Goal: Information Seeking & Learning: Check status

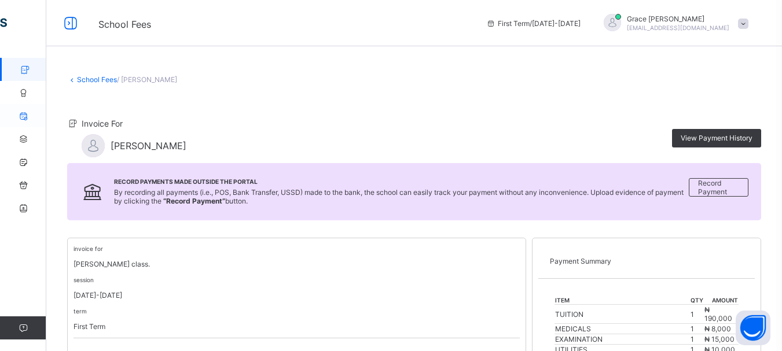
click at [25, 119] on icon at bounding box center [23, 116] width 46 height 9
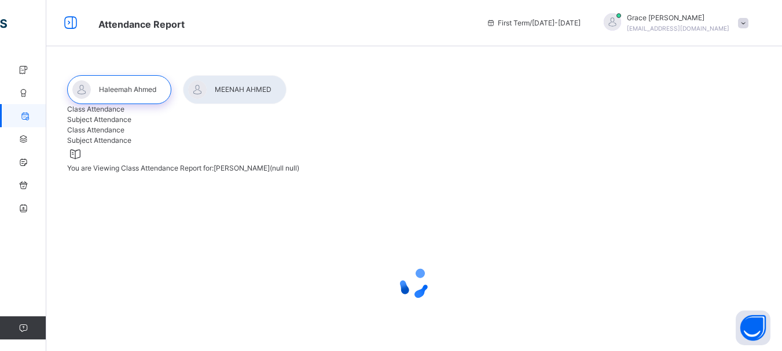
select select "****"
select select "*"
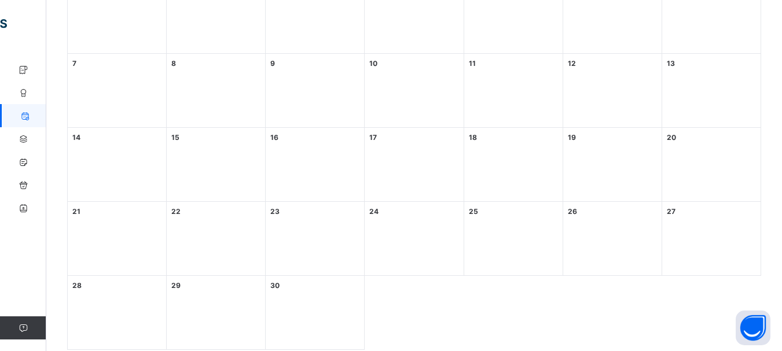
scroll to position [145, 0]
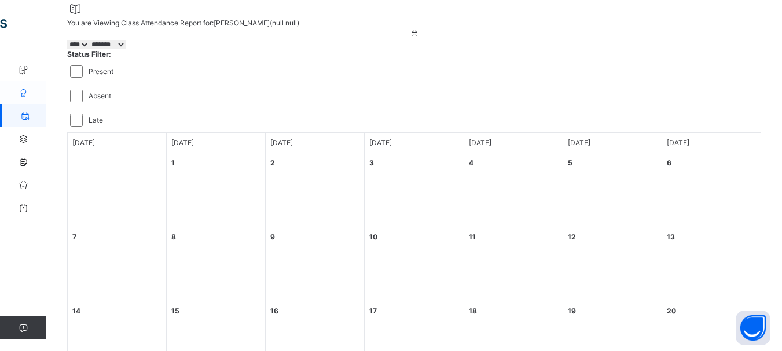
click at [22, 86] on link "Results" at bounding box center [69, 92] width 139 height 23
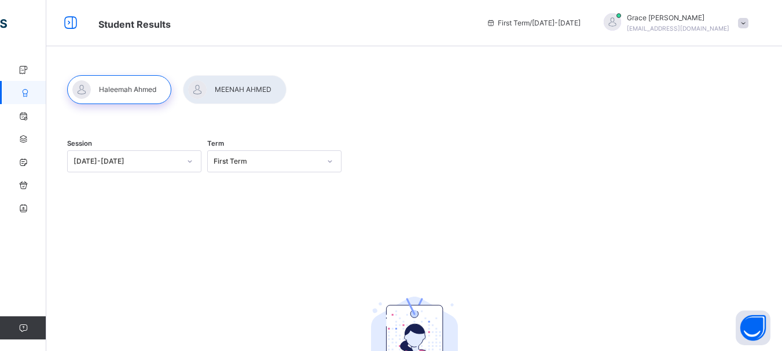
click at [197, 165] on div at bounding box center [190, 161] width 20 height 19
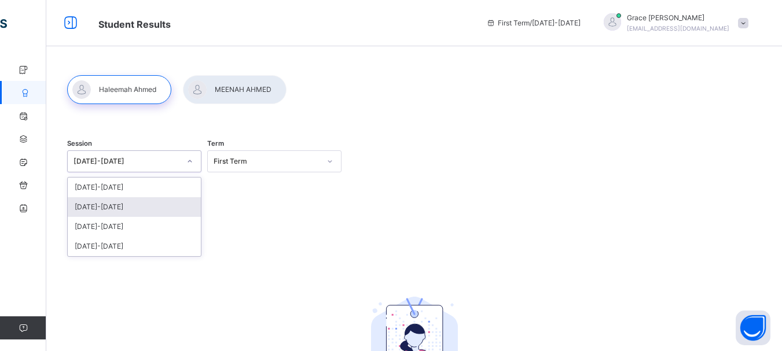
click at [95, 207] on div "2024-2025" at bounding box center [134, 207] width 133 height 20
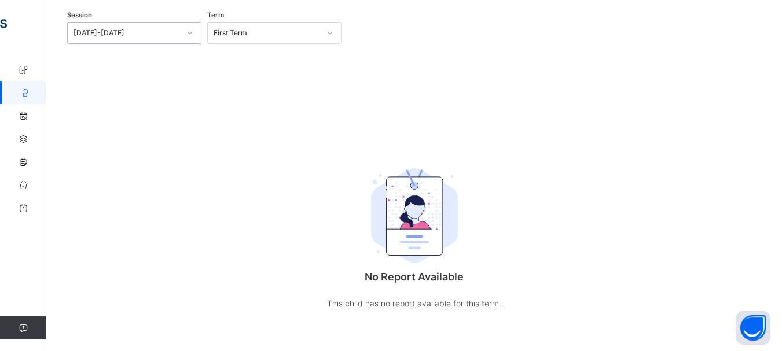
scroll to position [13, 0]
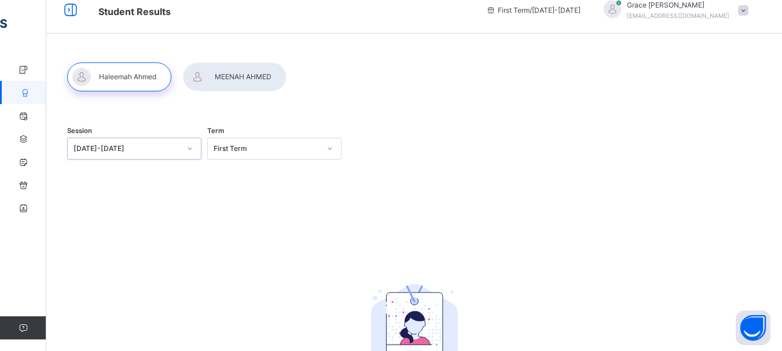
click at [331, 153] on icon at bounding box center [329, 149] width 7 height 12
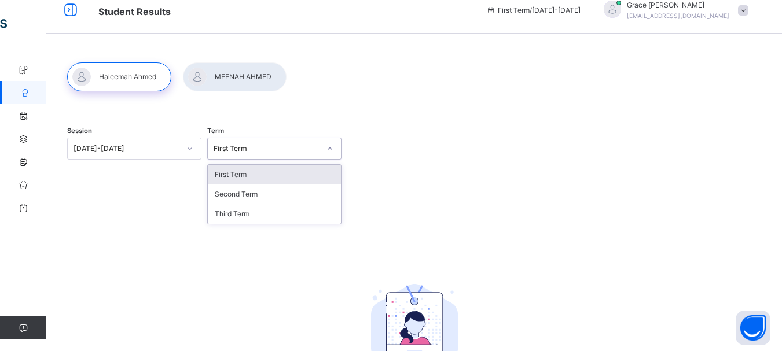
click at [230, 172] on div "First Term" at bounding box center [274, 175] width 133 height 20
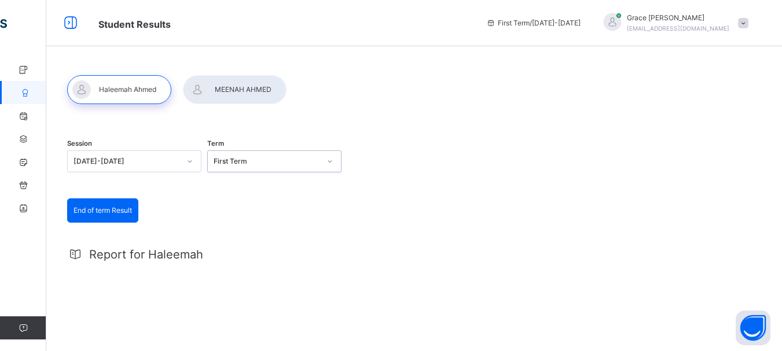
scroll to position [161, 0]
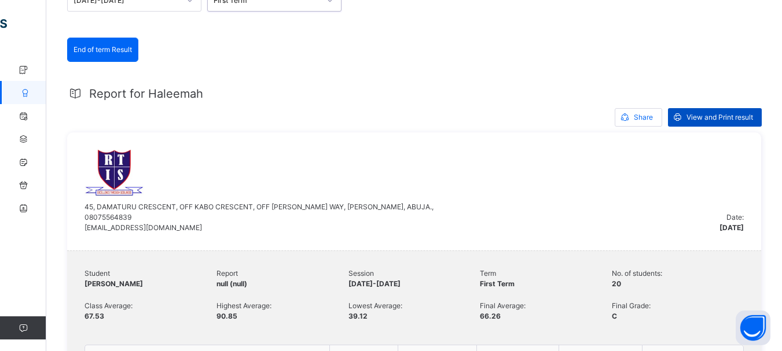
click at [692, 119] on span "View and Print result" at bounding box center [719, 117] width 67 height 10
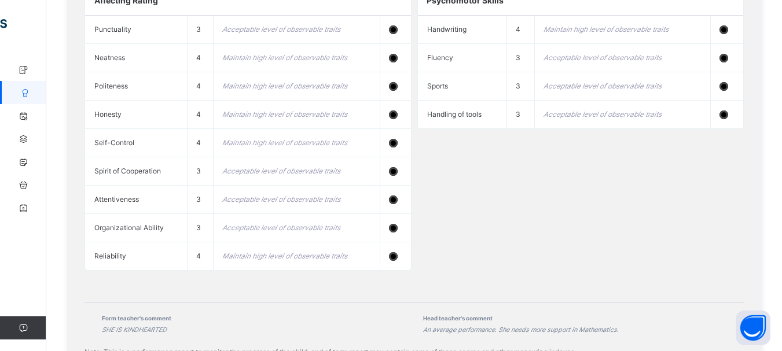
scroll to position [1318, 0]
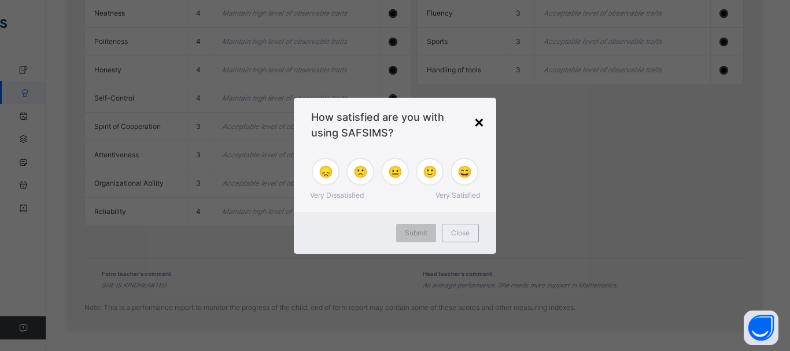
click at [477, 123] on div "×" at bounding box center [479, 121] width 11 height 24
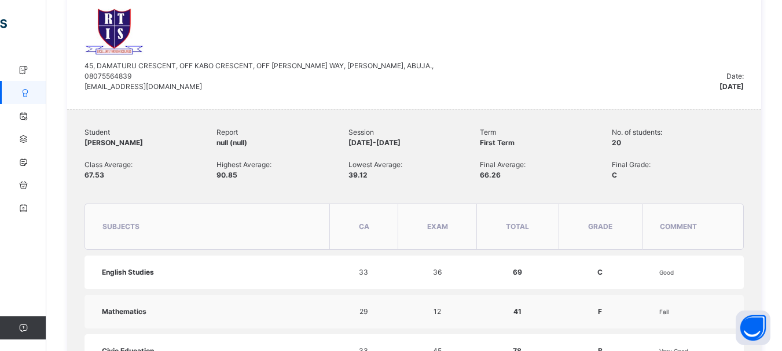
scroll to position [221, 0]
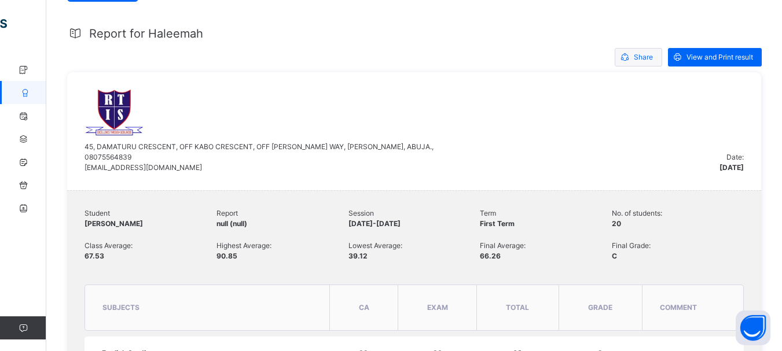
click at [634, 58] on span "Share" at bounding box center [643, 57] width 19 height 10
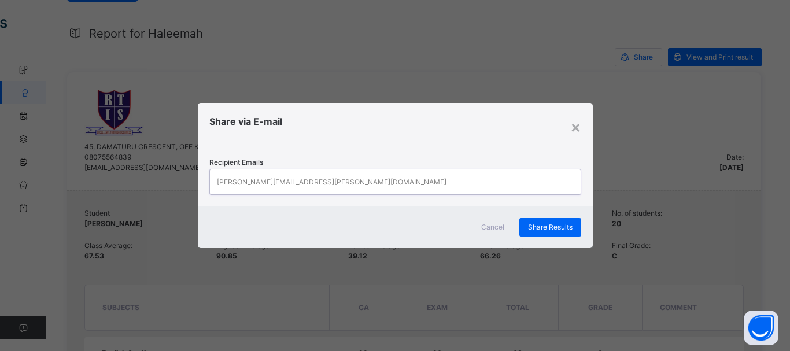
click at [307, 178] on div "john.doe@flexisaf.com" at bounding box center [384, 182] width 349 height 24
type input "**********"
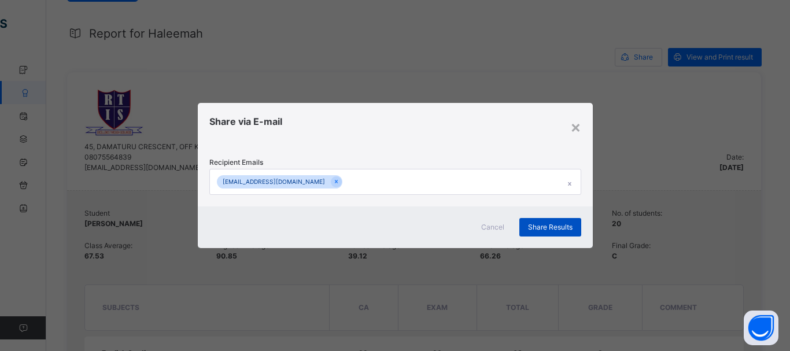
click at [544, 228] on span "Share Results" at bounding box center [550, 227] width 45 height 10
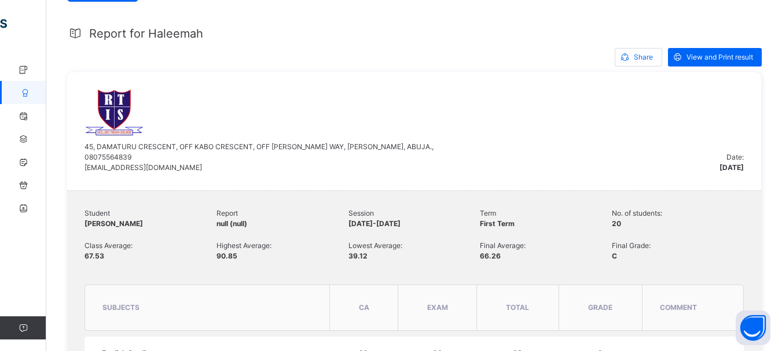
click at [597, 84] on div "45, DAMATURU CRESCENT, OFF KABO CRESCENT, OFF AHMADU BELLO WAY, GARKI II, ABUJA…" at bounding box center [414, 131] width 694 height 118
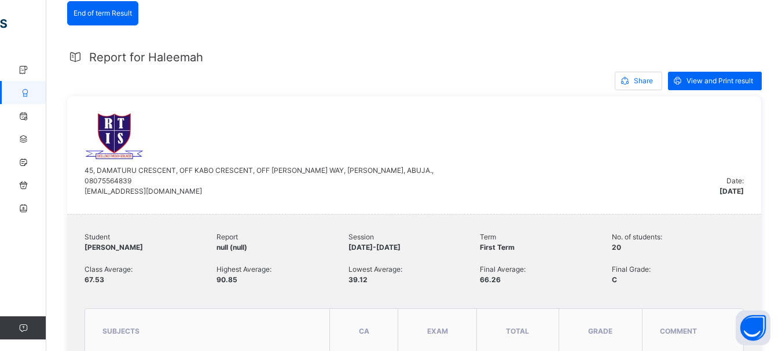
scroll to position [116, 0]
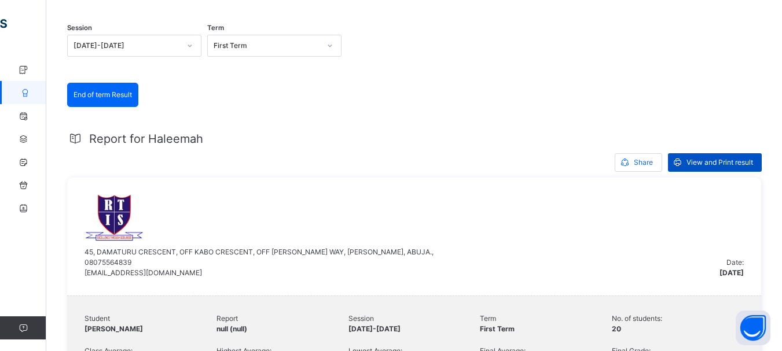
click at [688, 160] on span "View and Print result" at bounding box center [719, 162] width 67 height 10
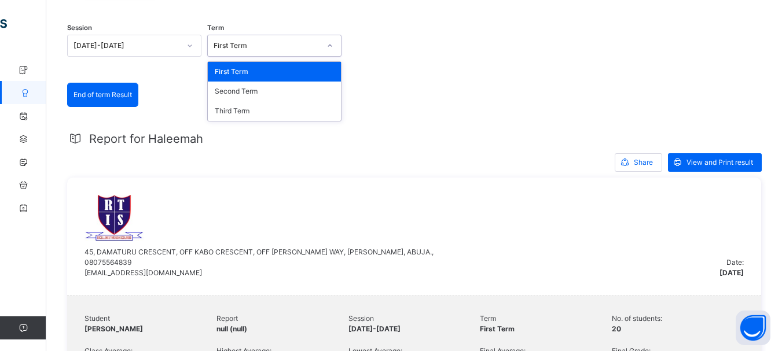
click at [330, 48] on icon at bounding box center [329, 46] width 7 height 12
click at [274, 90] on div "Second Term" at bounding box center [274, 92] width 133 height 20
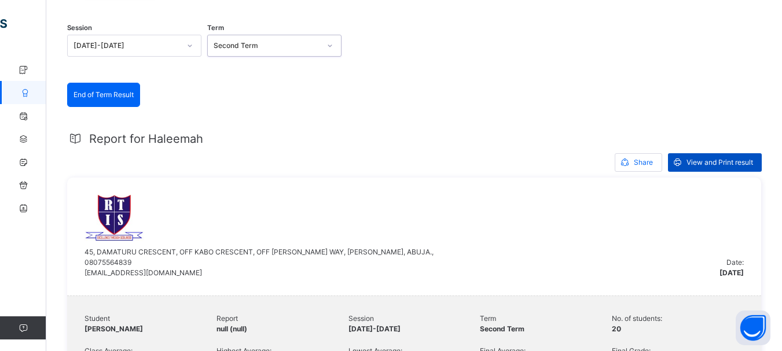
click at [698, 165] on span "View and Print result" at bounding box center [719, 162] width 67 height 10
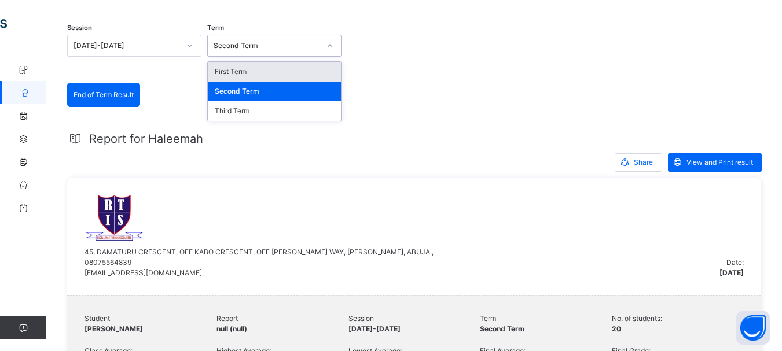
click at [333, 50] on div at bounding box center [330, 45] width 20 height 19
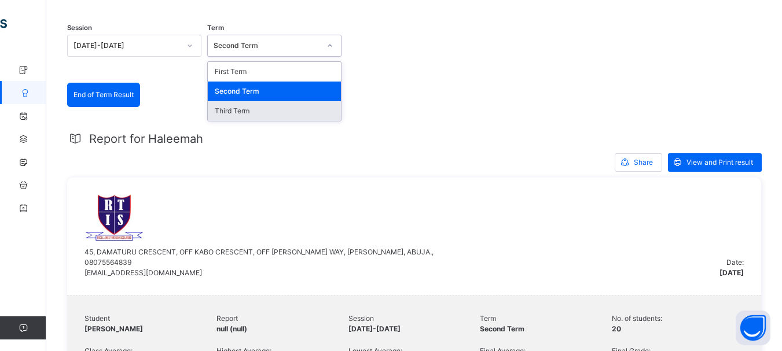
click at [232, 112] on div "Third Term" at bounding box center [274, 111] width 133 height 20
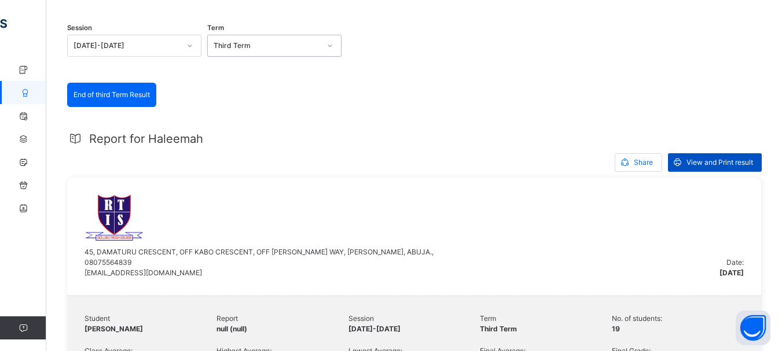
click at [722, 165] on span "View and Print result" at bounding box center [719, 162] width 67 height 10
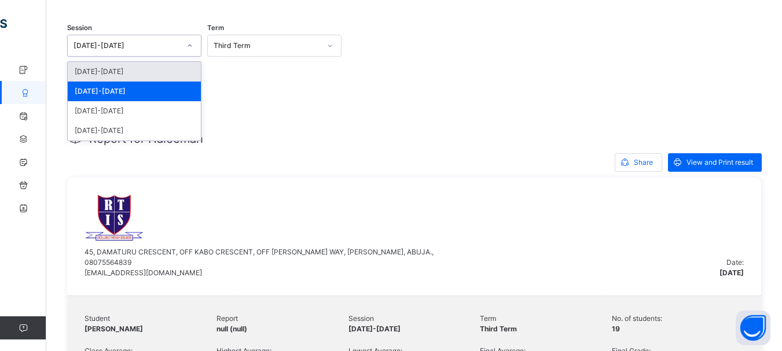
click at [192, 44] on icon at bounding box center [189, 46] width 7 height 12
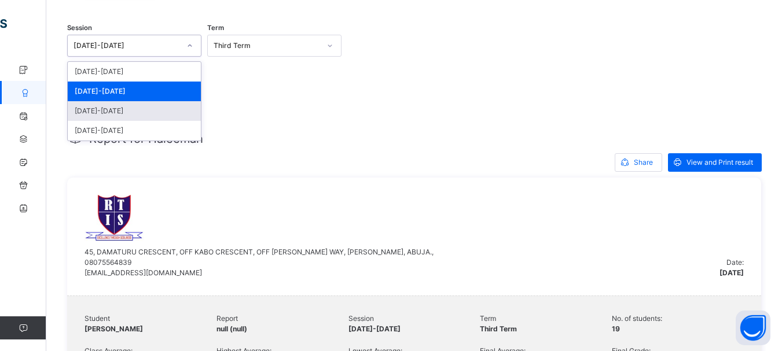
click at [105, 112] on div "2023-2024" at bounding box center [134, 111] width 133 height 20
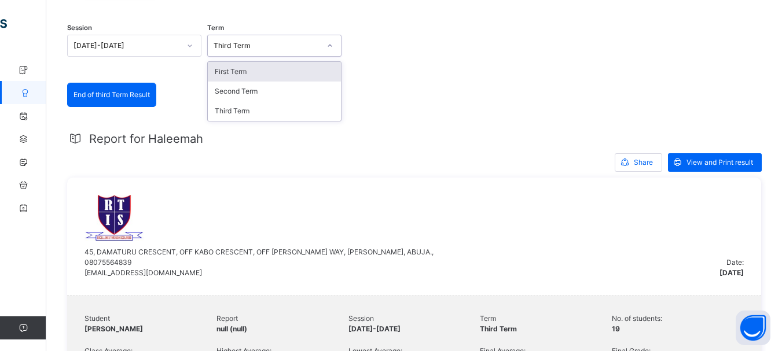
click at [329, 46] on icon at bounding box center [329, 46] width 4 height 2
click at [289, 68] on div "First Term" at bounding box center [274, 72] width 133 height 20
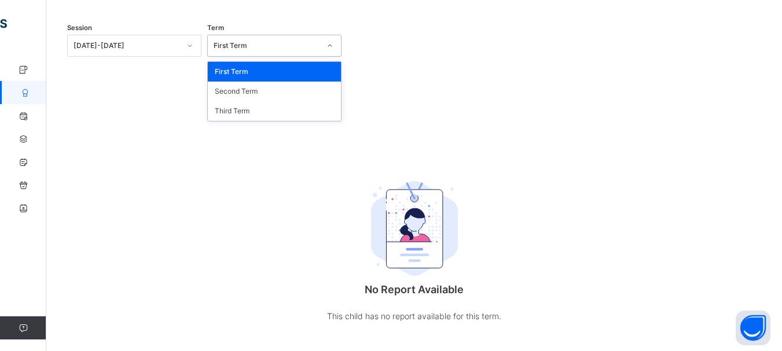
click at [330, 46] on icon at bounding box center [329, 46] width 7 height 12
click at [247, 95] on div "Second Term" at bounding box center [274, 92] width 133 height 20
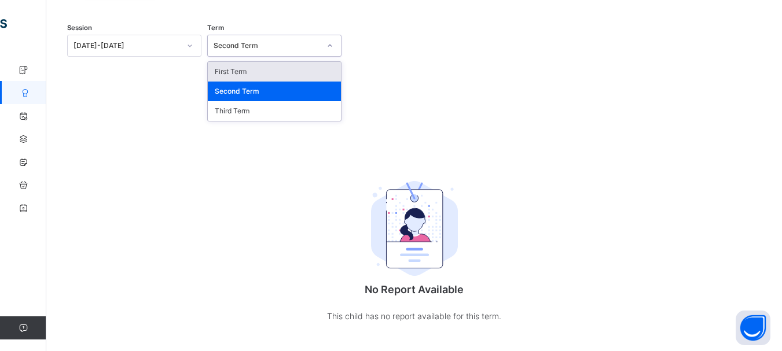
click at [337, 46] on div at bounding box center [330, 45] width 20 height 19
click at [228, 73] on div "First Term" at bounding box center [274, 72] width 133 height 20
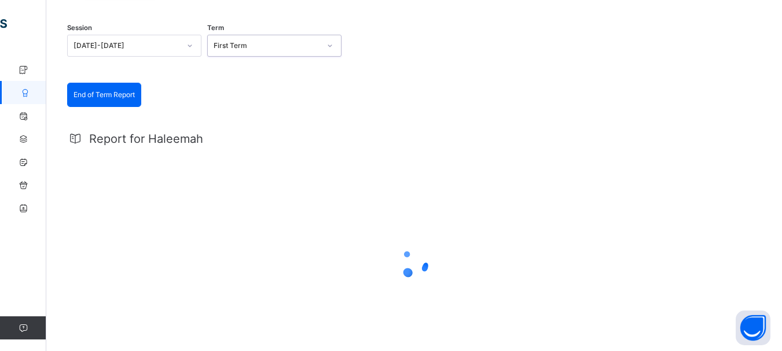
scroll to position [0, 0]
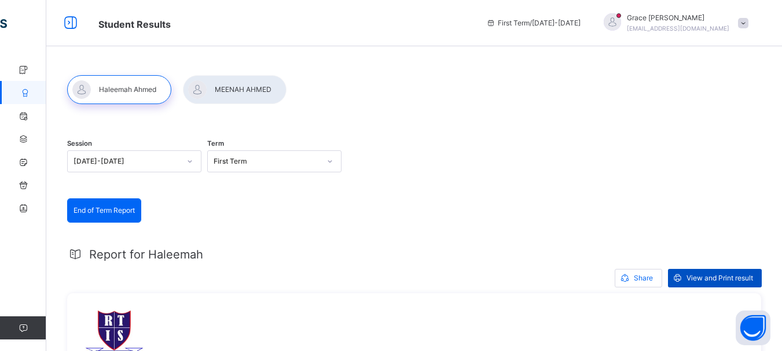
click at [705, 278] on span "View and Print result" at bounding box center [719, 278] width 67 height 10
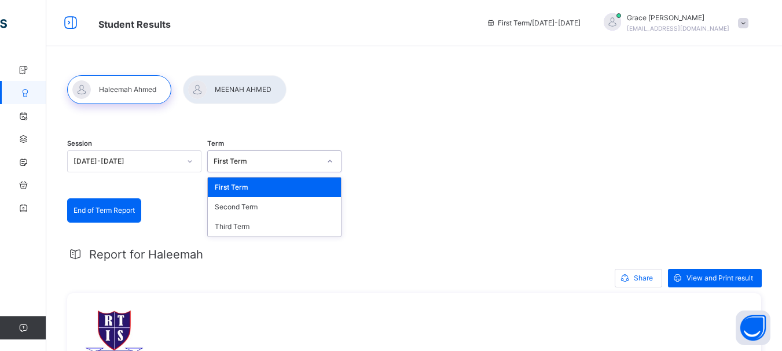
click at [333, 165] on div at bounding box center [330, 161] width 20 height 19
click at [240, 208] on div "Second Term" at bounding box center [274, 207] width 133 height 20
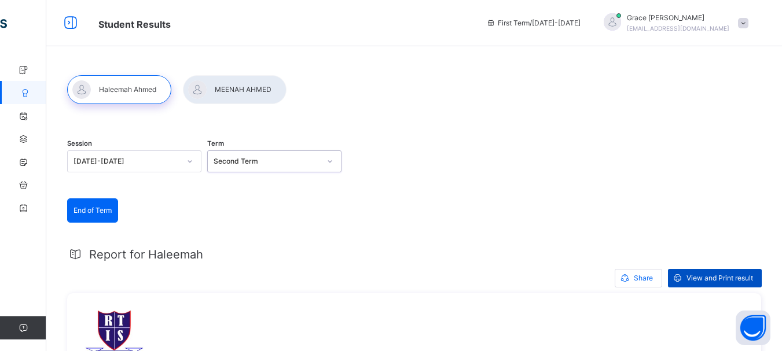
click at [695, 281] on span "View and Print result" at bounding box center [719, 278] width 67 height 10
click at [330, 163] on icon at bounding box center [329, 161] width 4 height 2
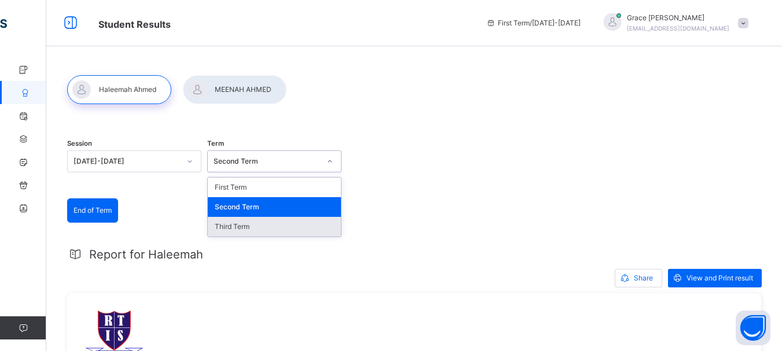
click at [229, 227] on div "Third Term" at bounding box center [274, 227] width 133 height 20
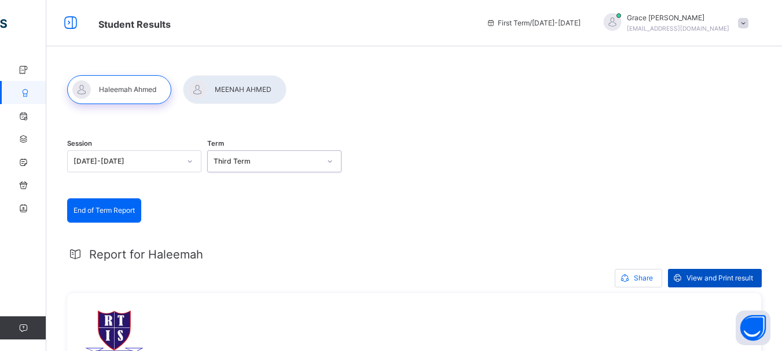
click at [717, 270] on div "View and Print result" at bounding box center [715, 278] width 94 height 19
click at [192, 160] on icon at bounding box center [189, 162] width 7 height 12
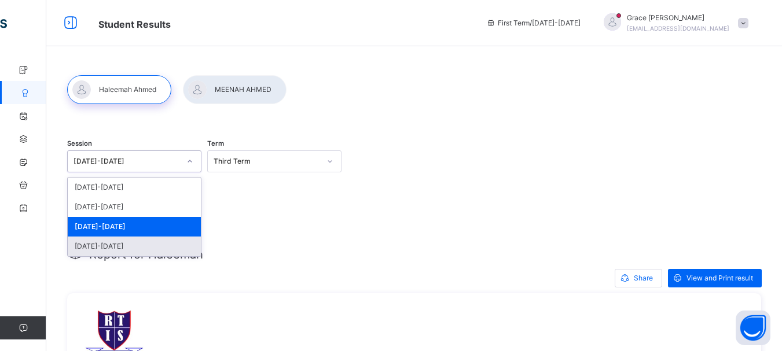
click at [109, 241] on div "2022-2023" at bounding box center [134, 247] width 133 height 20
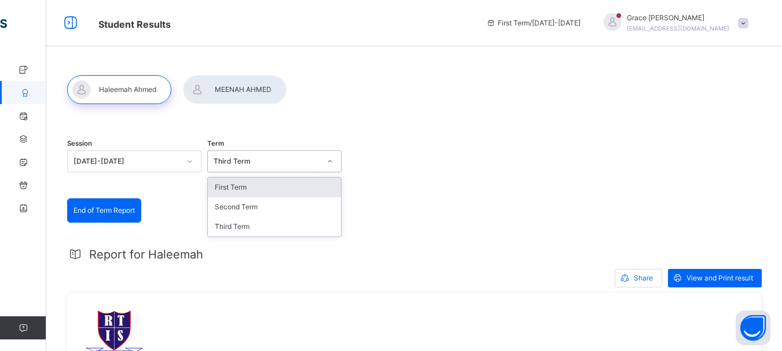
click at [330, 162] on icon at bounding box center [329, 161] width 4 height 2
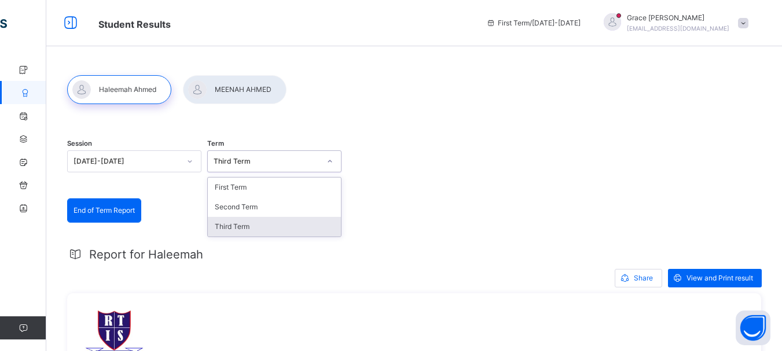
click at [242, 226] on div "Third Term" at bounding box center [274, 227] width 133 height 20
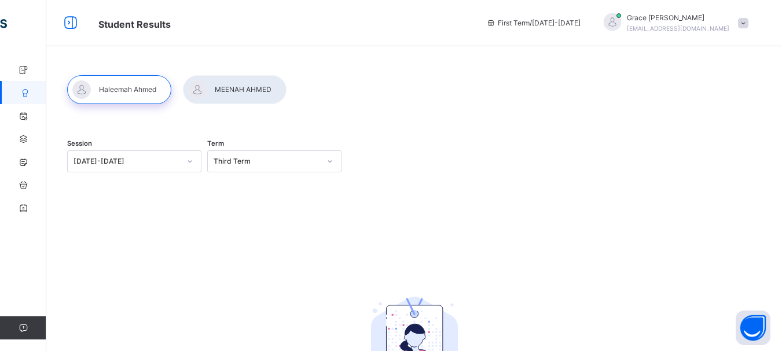
click at [244, 89] on div at bounding box center [235, 89] width 104 height 29
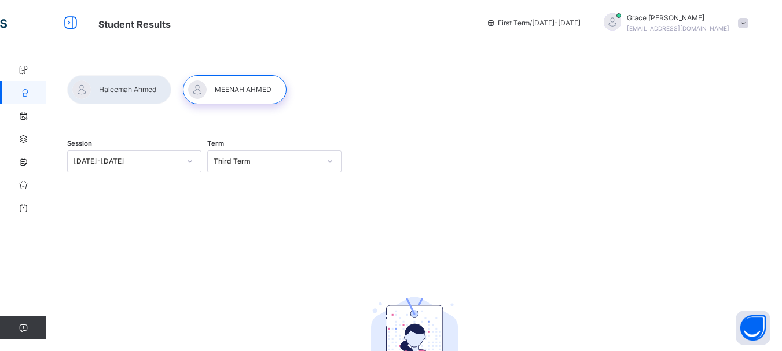
click at [190, 158] on icon at bounding box center [189, 162] width 7 height 12
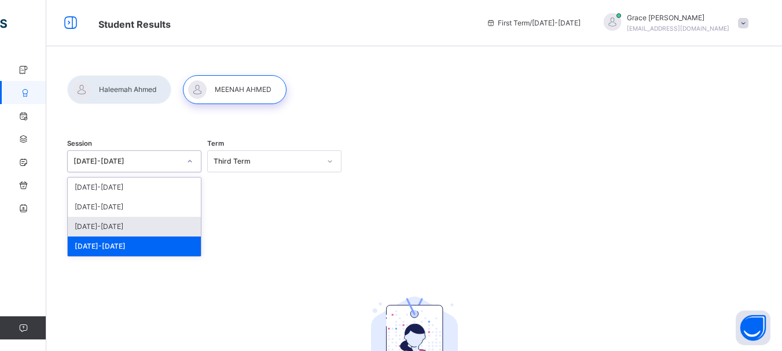
click at [95, 229] on div "2023-2024" at bounding box center [134, 227] width 133 height 20
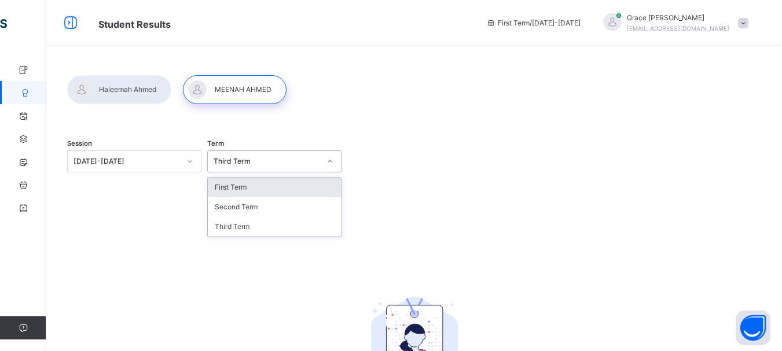
click at [327, 167] on div at bounding box center [330, 161] width 20 height 19
click at [238, 192] on div "First Term" at bounding box center [274, 188] width 133 height 20
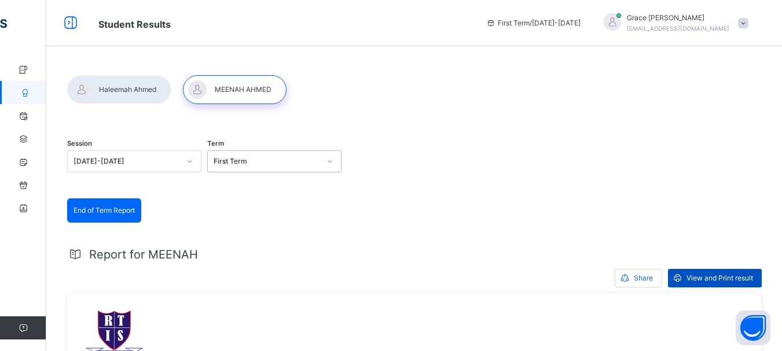
click at [702, 275] on span "View and Print result" at bounding box center [719, 278] width 67 height 10
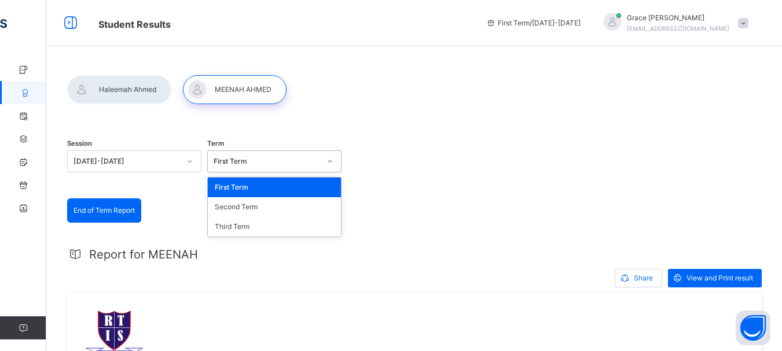
click at [330, 163] on icon at bounding box center [329, 162] width 7 height 12
click at [242, 207] on div "Second Term" at bounding box center [274, 207] width 133 height 20
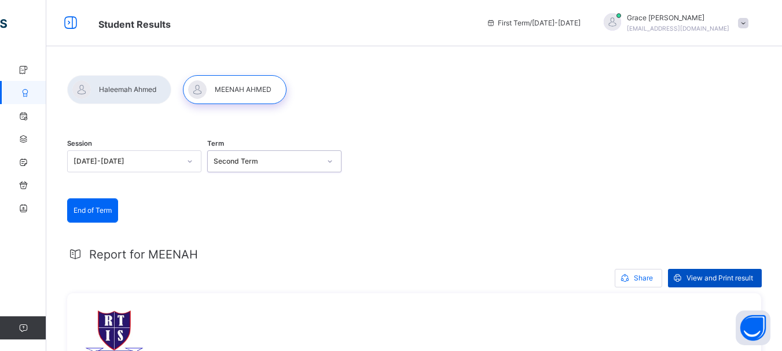
click at [687, 279] on span "View and Print result" at bounding box center [719, 278] width 67 height 10
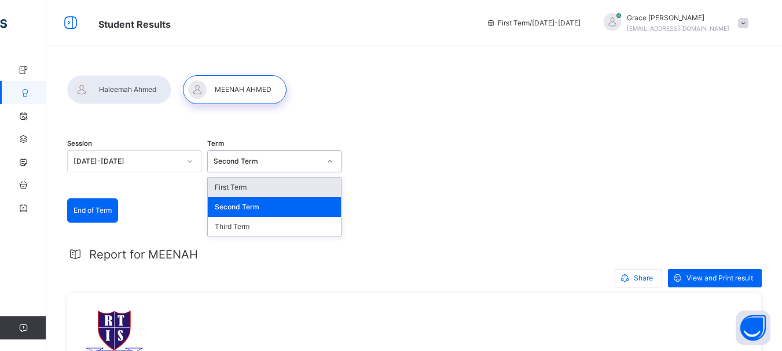
click at [333, 160] on icon at bounding box center [329, 162] width 7 height 12
click at [236, 185] on div "First Term" at bounding box center [274, 188] width 133 height 20
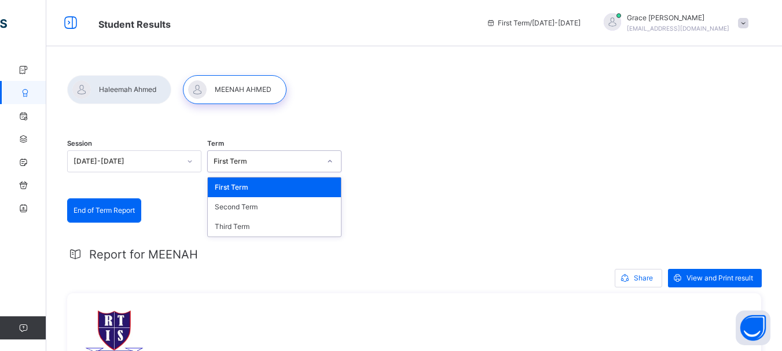
click at [330, 163] on icon at bounding box center [329, 162] width 7 height 12
click at [249, 226] on div "Third Term" at bounding box center [274, 227] width 133 height 20
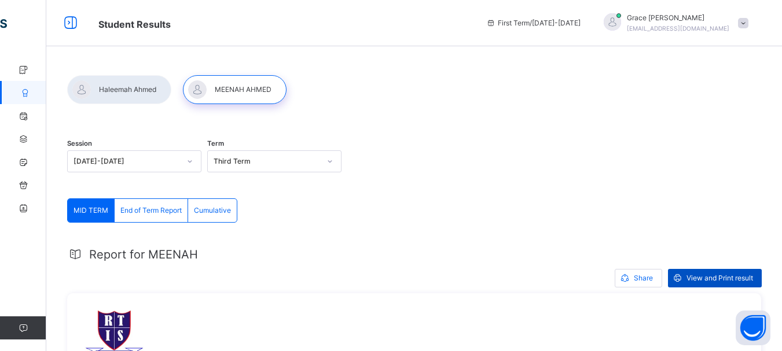
click at [698, 277] on span "View and Print result" at bounding box center [719, 278] width 67 height 10
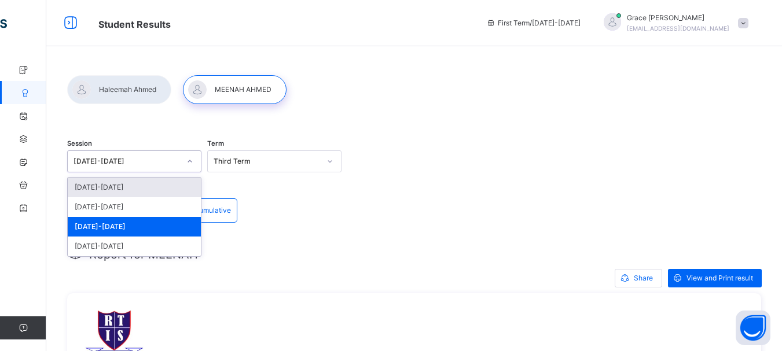
click at [189, 160] on icon at bounding box center [189, 162] width 7 height 12
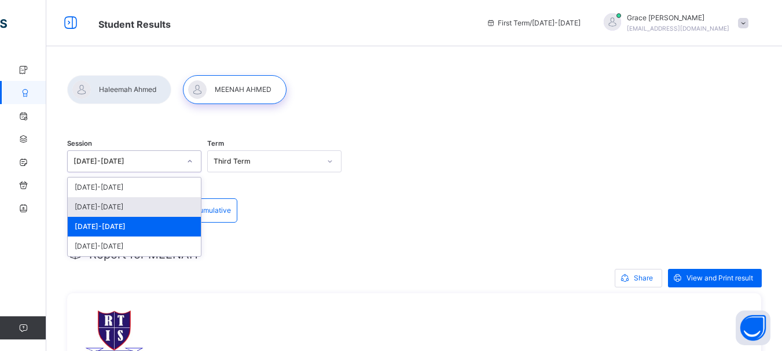
click at [106, 207] on div "[DATE]-[DATE]" at bounding box center [134, 207] width 133 height 20
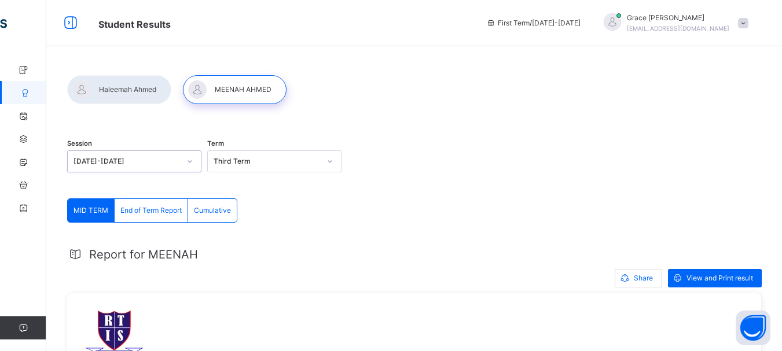
click at [333, 161] on icon at bounding box center [329, 162] width 7 height 12
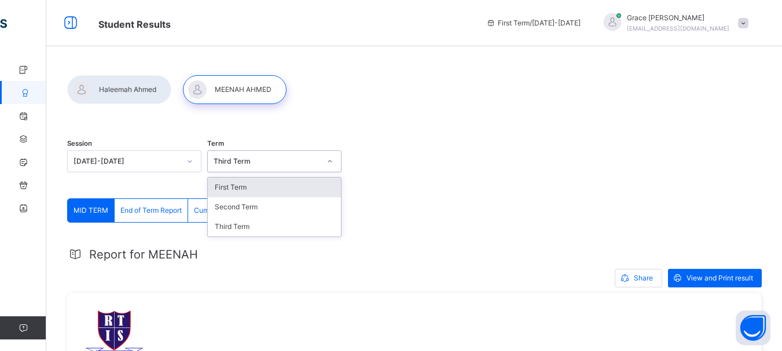
click at [256, 186] on div "First Term" at bounding box center [274, 188] width 133 height 20
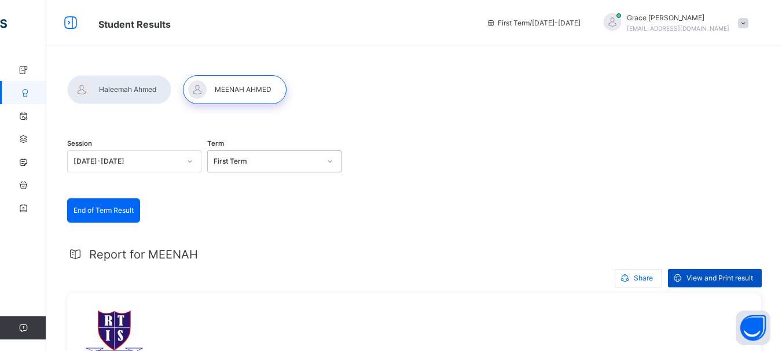
click at [694, 278] on span "View and Print result" at bounding box center [719, 278] width 67 height 10
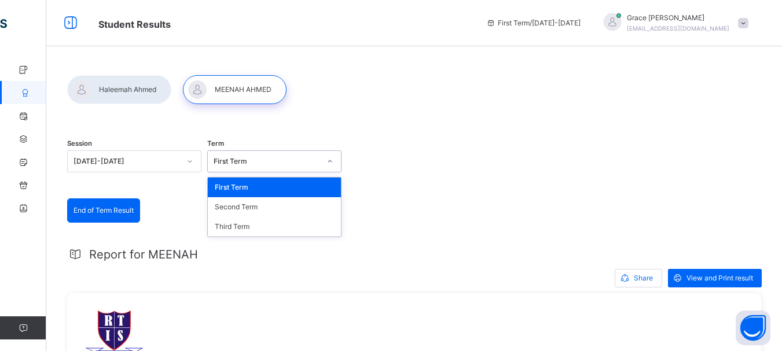
click at [335, 165] on div at bounding box center [330, 161] width 20 height 19
click at [256, 234] on div "Third Term" at bounding box center [274, 227] width 133 height 20
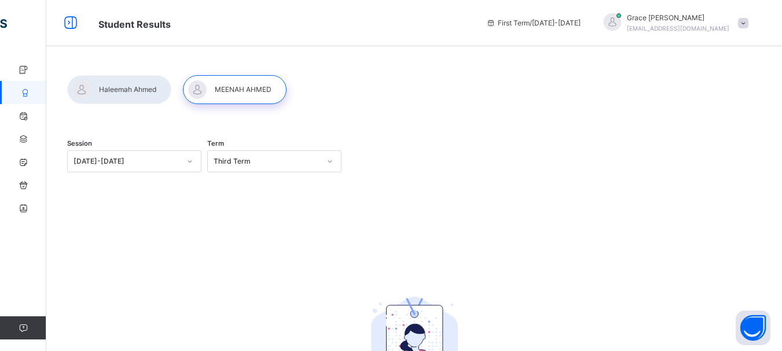
click at [257, 233] on div "Session 2024-2025 Term Third Term No Report Available This child has no report …" at bounding box center [414, 294] width 694 height 335
click at [23, 120] on icon at bounding box center [23, 116] width 46 height 9
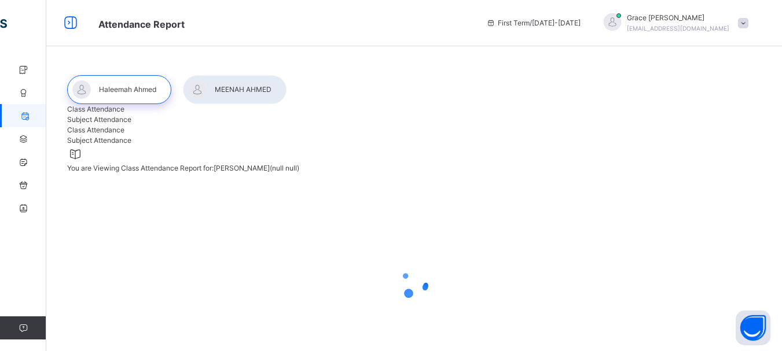
select select "****"
select select "*"
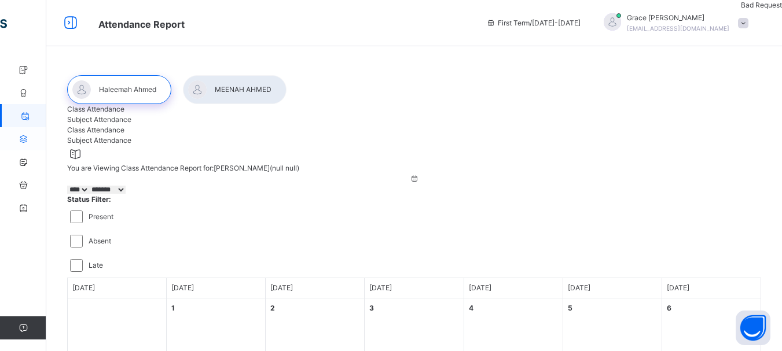
click at [24, 145] on link "Payment History" at bounding box center [69, 138] width 139 height 23
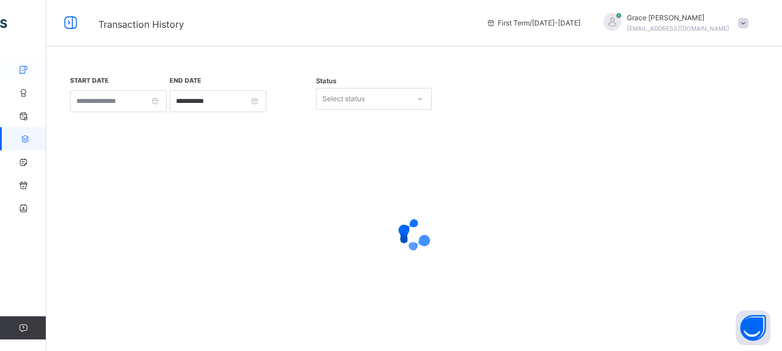
click at [19, 69] on icon at bounding box center [23, 69] width 46 height 9
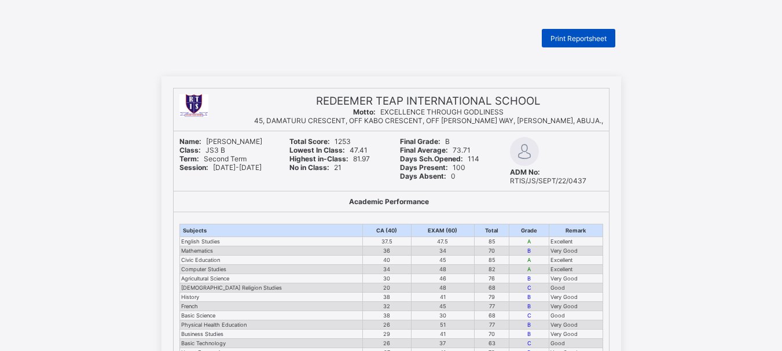
click at [577, 36] on span "Print Reportsheet" at bounding box center [578, 38] width 56 height 9
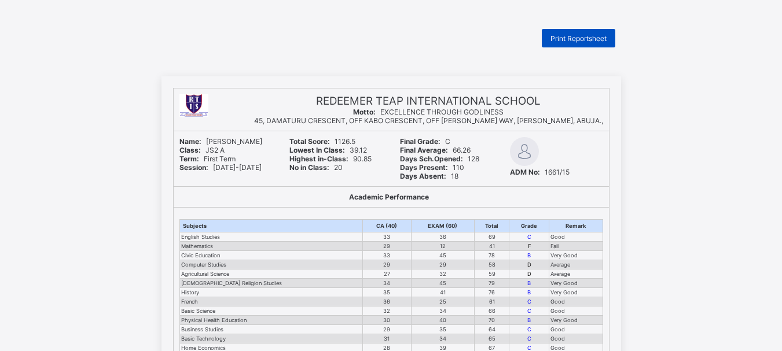
click at [581, 39] on span "Print Reportsheet" at bounding box center [578, 38] width 56 height 9
click at [573, 41] on span "Print Reportsheet" at bounding box center [578, 38] width 56 height 9
click at [563, 34] on span "Print Reportsheet" at bounding box center [578, 38] width 56 height 9
click at [577, 40] on span "Print Reportsheet" at bounding box center [578, 38] width 56 height 9
click at [559, 41] on span "Print Reportsheet" at bounding box center [578, 38] width 56 height 9
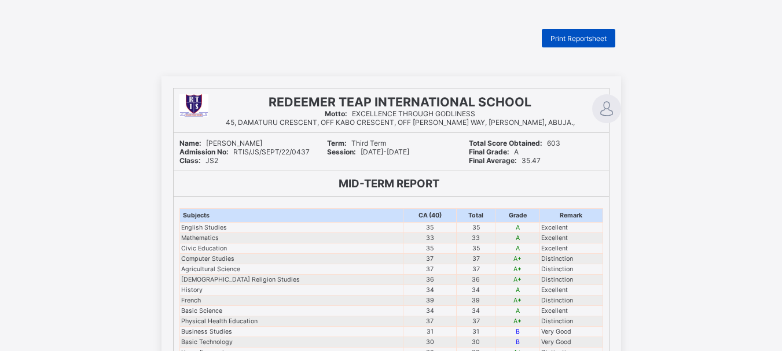
click at [567, 39] on span "Print Reportsheet" at bounding box center [578, 38] width 56 height 9
